Goal: Navigation & Orientation: Find specific page/section

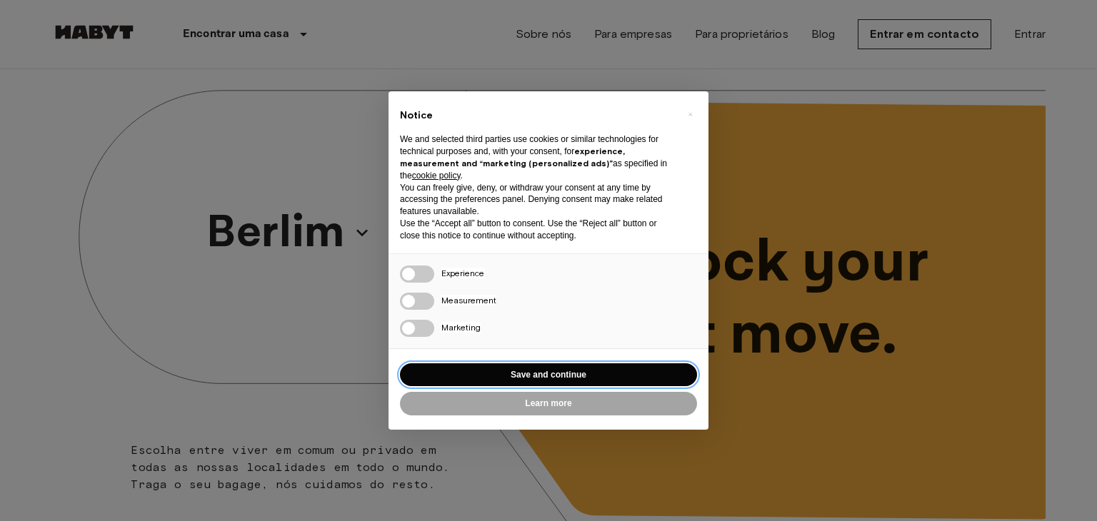
click at [541, 373] on button "Save and continue" at bounding box center [548, 375] width 297 height 24
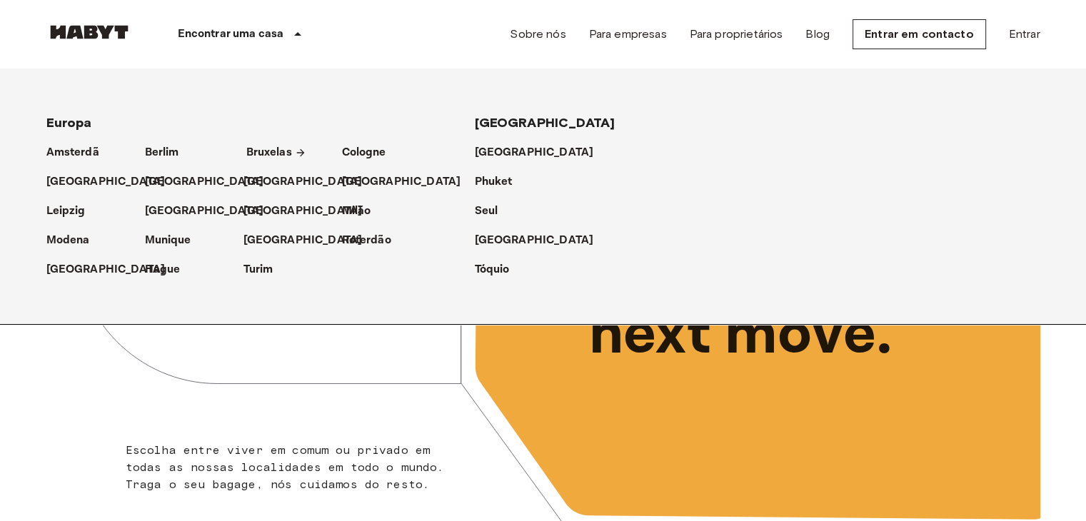
click at [246, 149] on p "Bruxelas" at bounding box center [269, 152] width 46 height 17
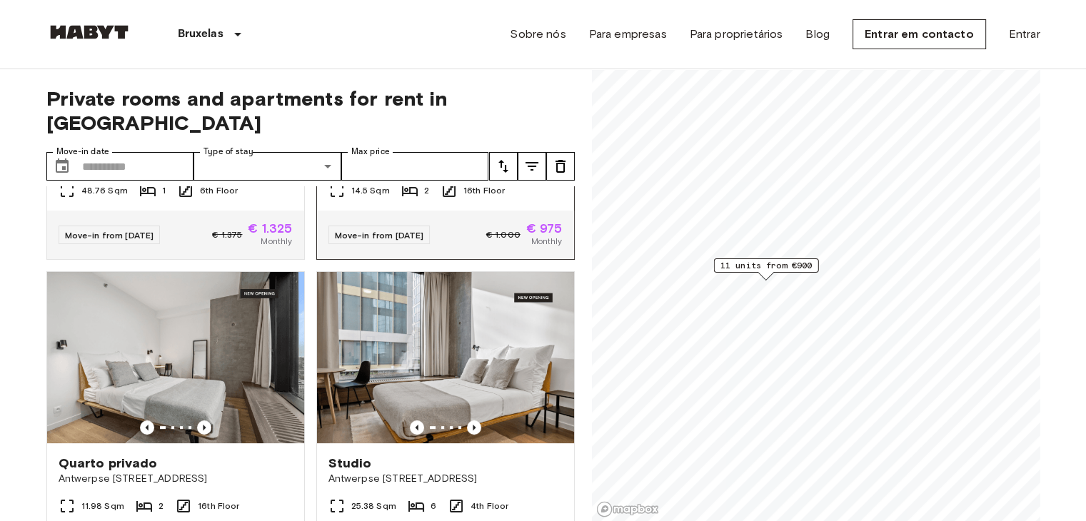
scroll to position [117, 0]
